Goal: Transaction & Acquisition: Purchase product/service

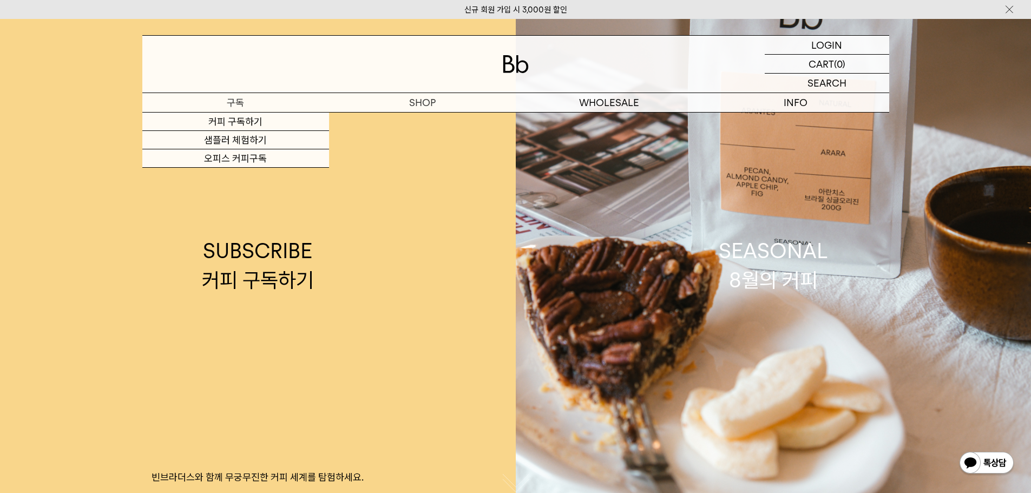
click at [245, 104] on p "구독" at bounding box center [235, 102] width 187 height 19
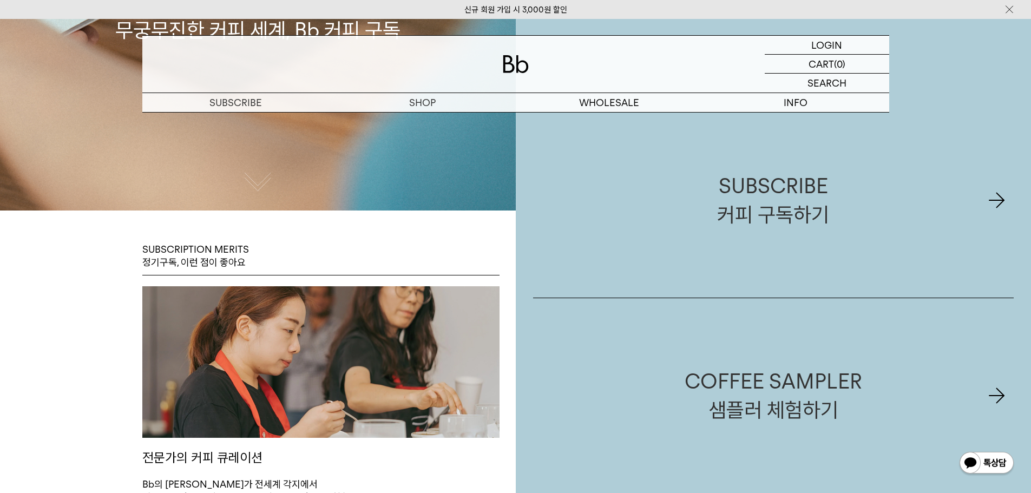
scroll to position [325, 0]
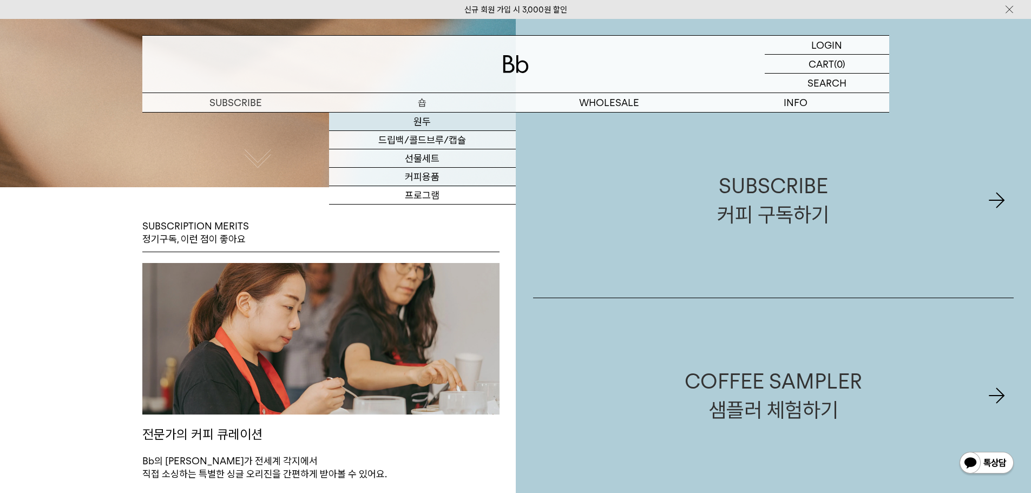
click at [418, 121] on link "원두" at bounding box center [422, 122] width 187 height 18
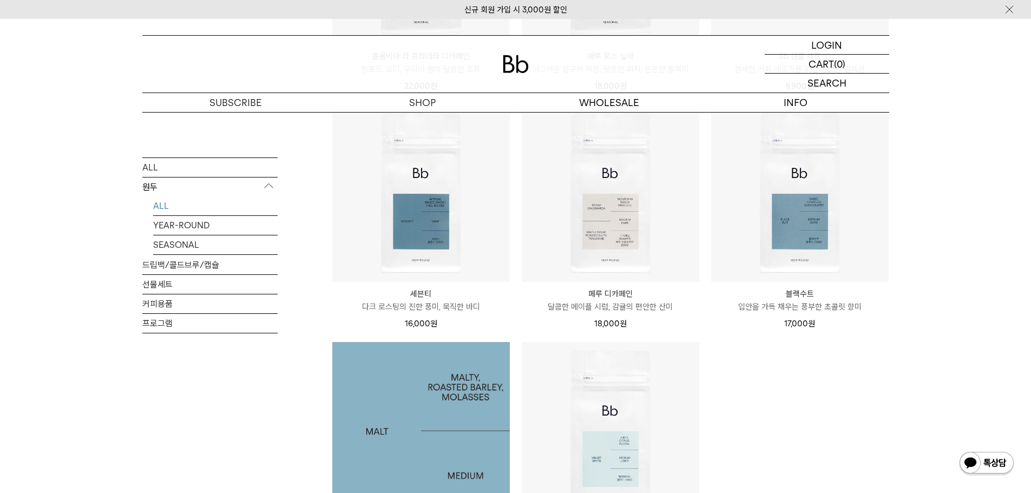
scroll to position [595, 0]
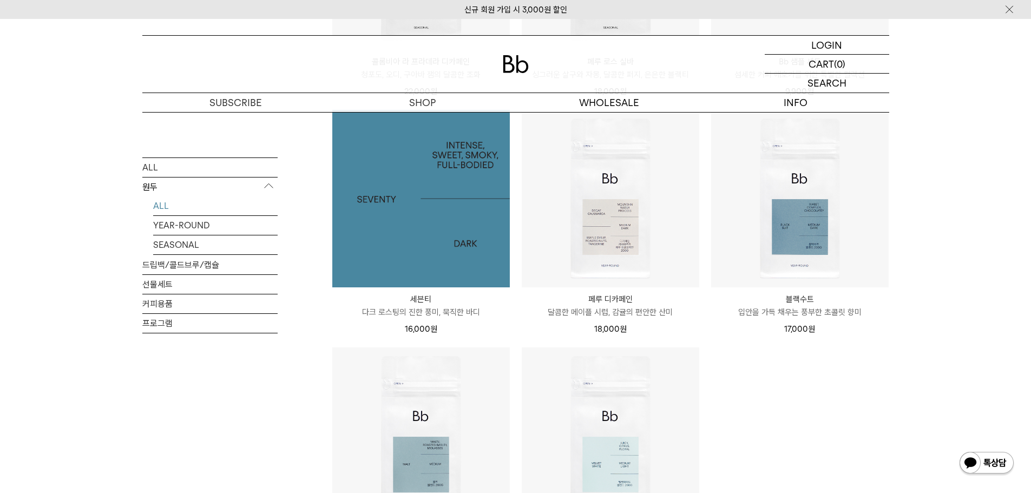
click at [445, 239] on img at bounding box center [420, 198] width 177 height 177
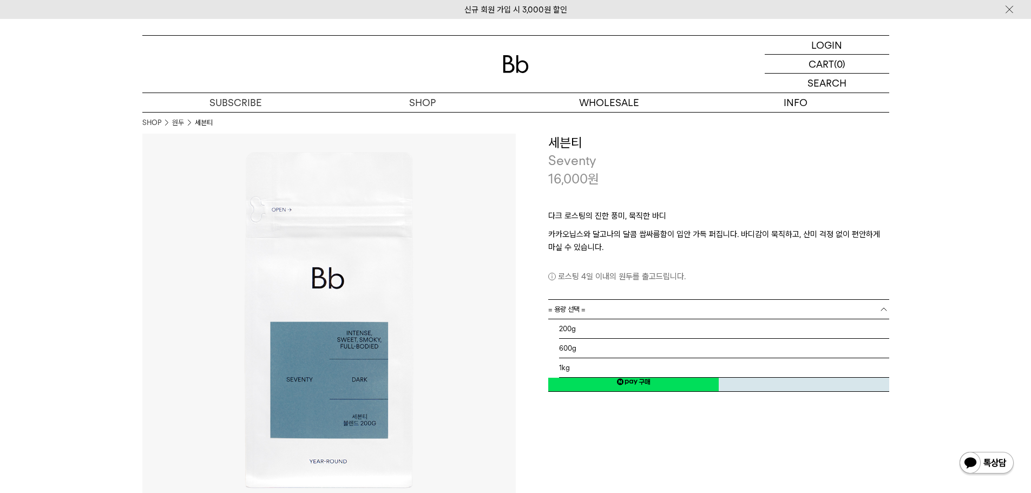
click at [872, 308] on link "= 용량 선택 =" at bounding box center [718, 309] width 341 height 19
click at [629, 369] on li "1kg" at bounding box center [724, 367] width 330 height 19
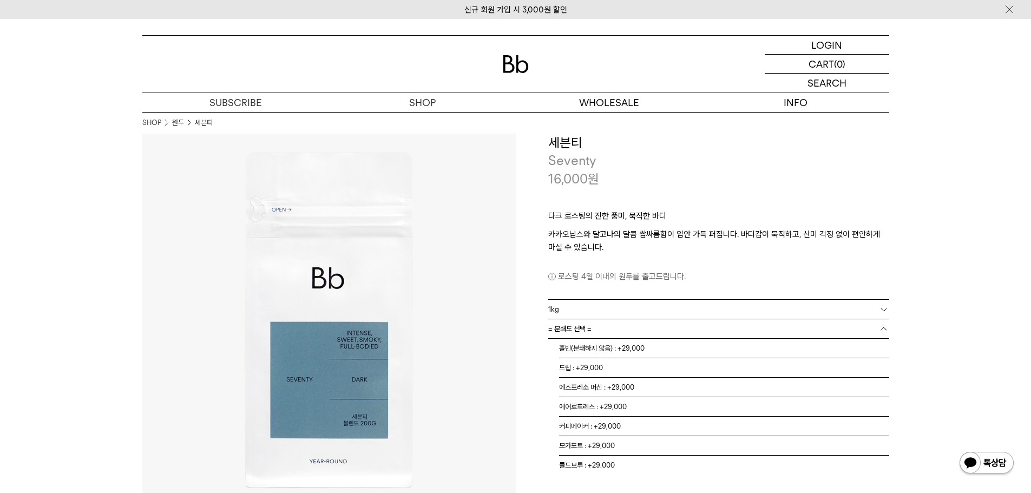
click at [617, 333] on link "= 분쇄도 선택 =" at bounding box center [718, 328] width 341 height 19
click at [659, 347] on li "홀빈(분쇄하지 않음) : +29,000" at bounding box center [724, 348] width 330 height 19
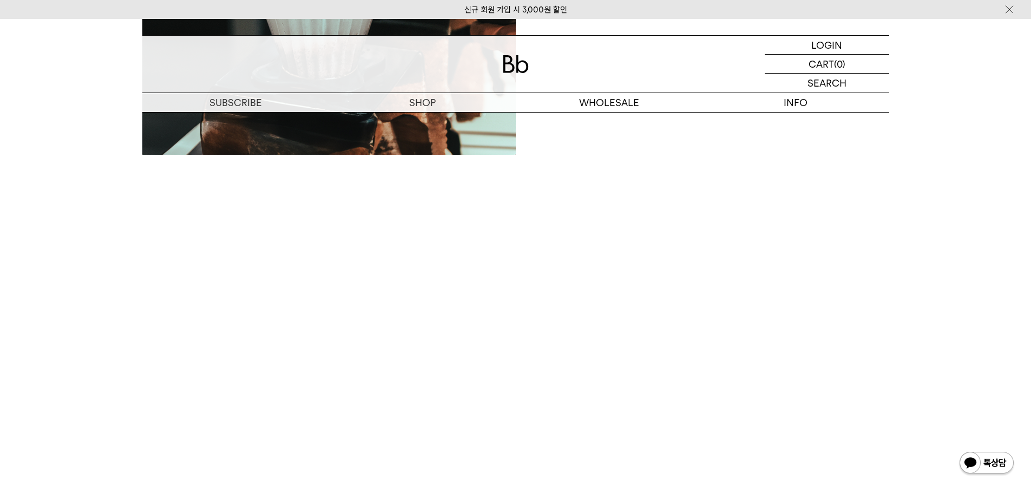
scroll to position [1785, 0]
